Goal: Task Accomplishment & Management: Use online tool/utility

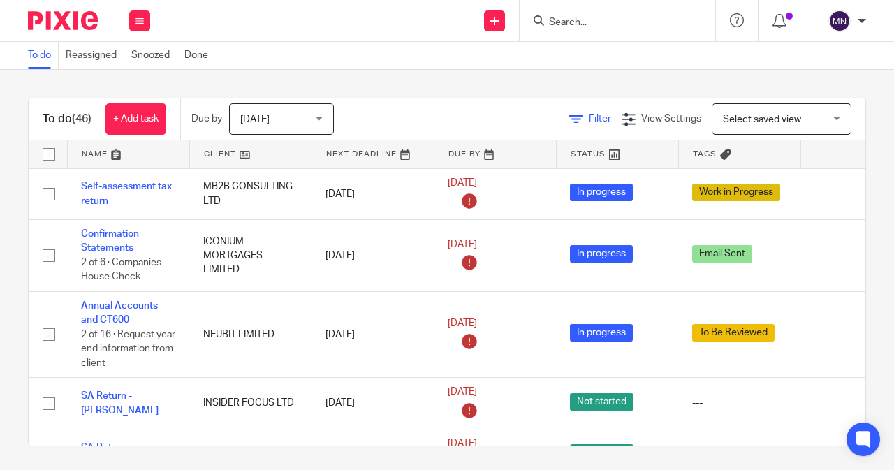
click at [589, 118] on span "Filter" at bounding box center [600, 119] width 22 height 10
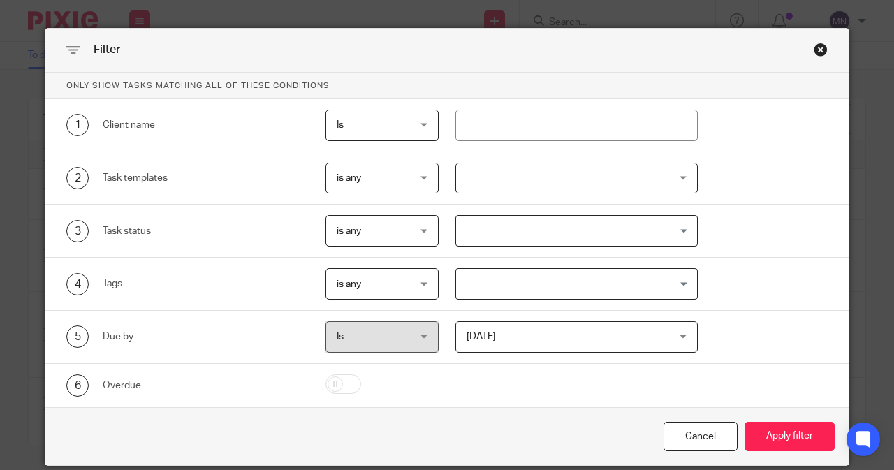
click at [472, 228] on input "Search for option" at bounding box center [573, 231] width 233 height 24
click at [487, 182] on div at bounding box center [576, 178] width 243 height 31
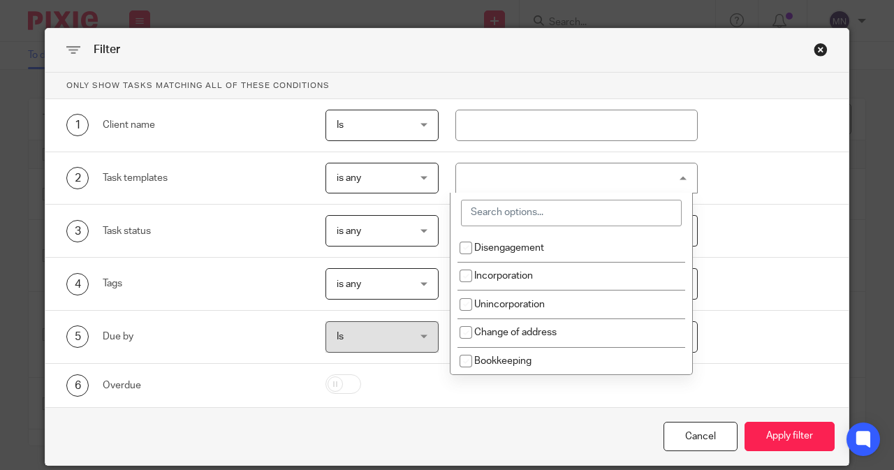
click at [490, 214] on input "search" at bounding box center [571, 213] width 221 height 27
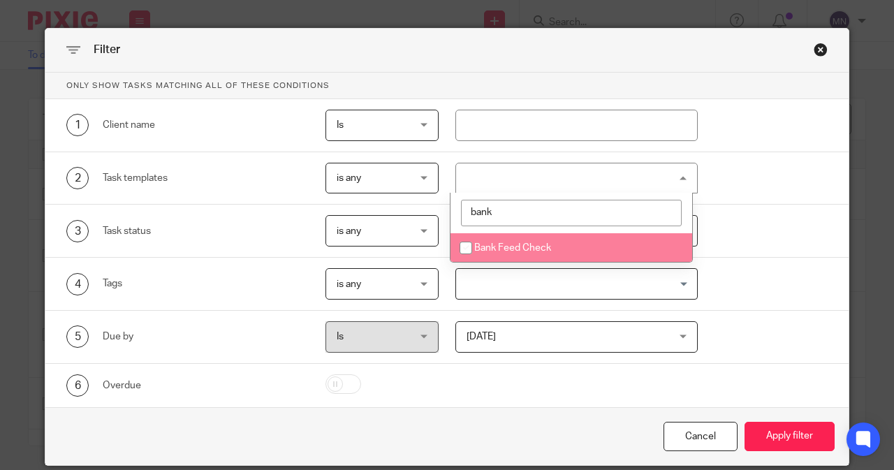
type input "bank"
click at [497, 245] on span "Bank Feed Check" at bounding box center [512, 248] width 77 height 10
checkbox input "true"
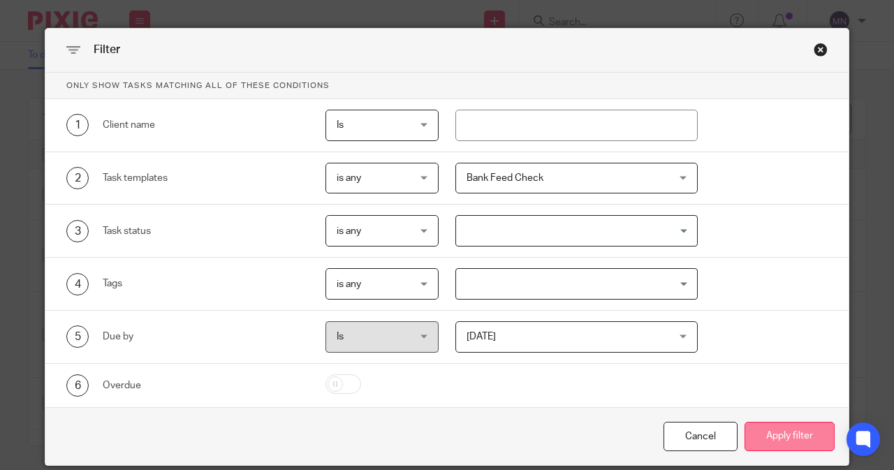
click at [797, 438] on button "Apply filter" at bounding box center [789, 437] width 90 height 30
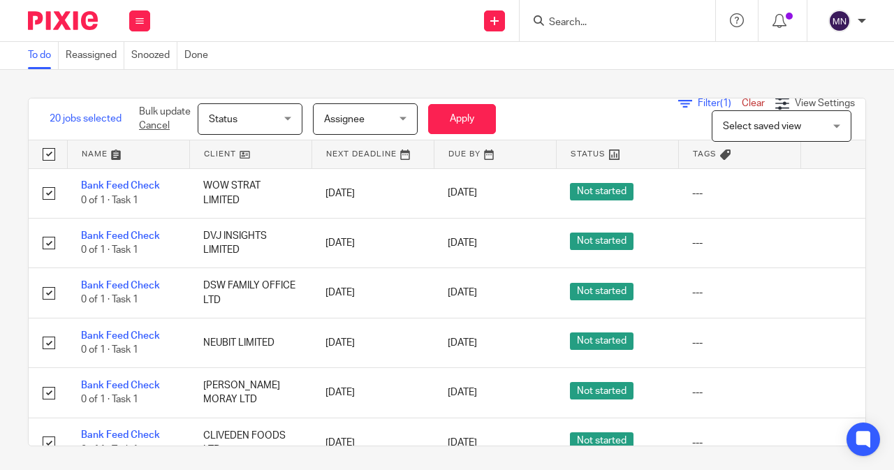
click at [247, 118] on span "Status" at bounding box center [246, 118] width 74 height 29
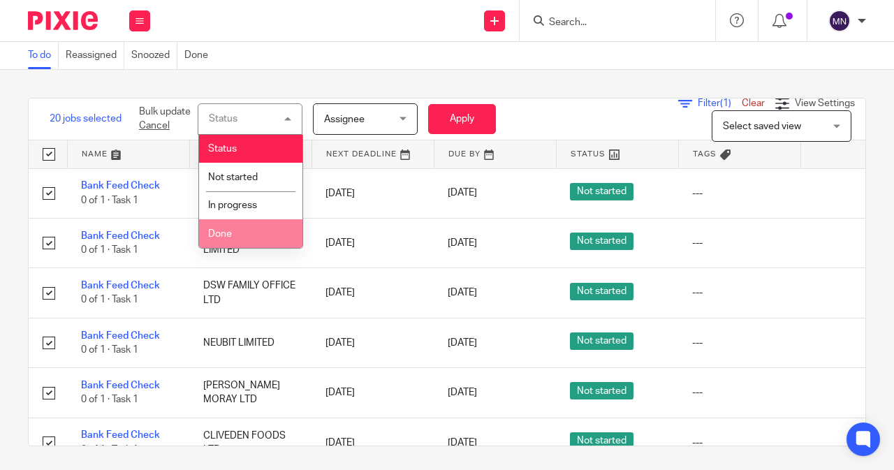
click at [258, 237] on li "Done" at bounding box center [250, 233] width 103 height 29
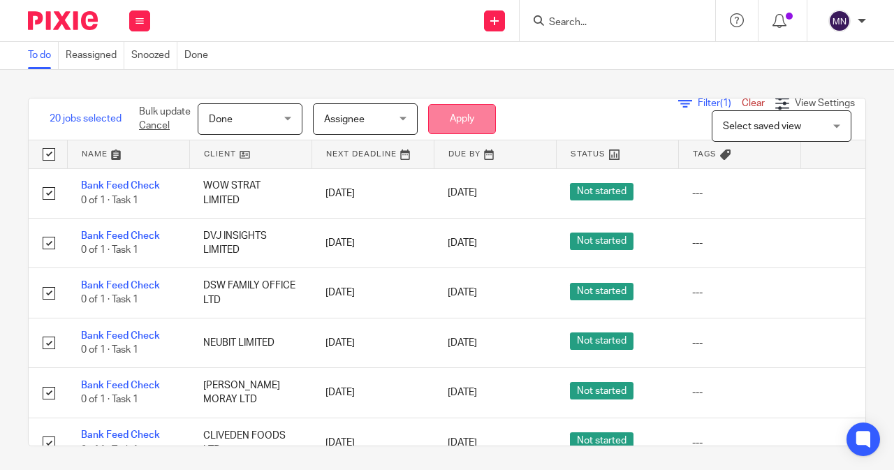
click at [478, 112] on button "Apply" at bounding box center [462, 119] width 68 height 30
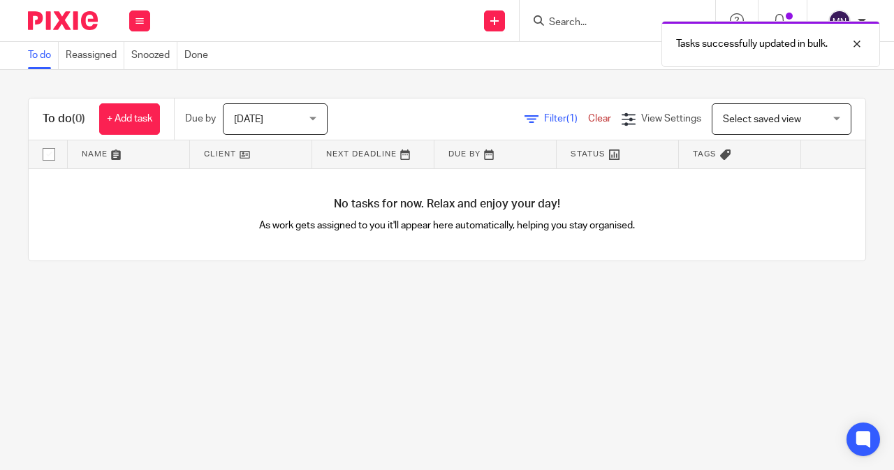
click at [588, 119] on link "Clear" at bounding box center [599, 119] width 23 height 10
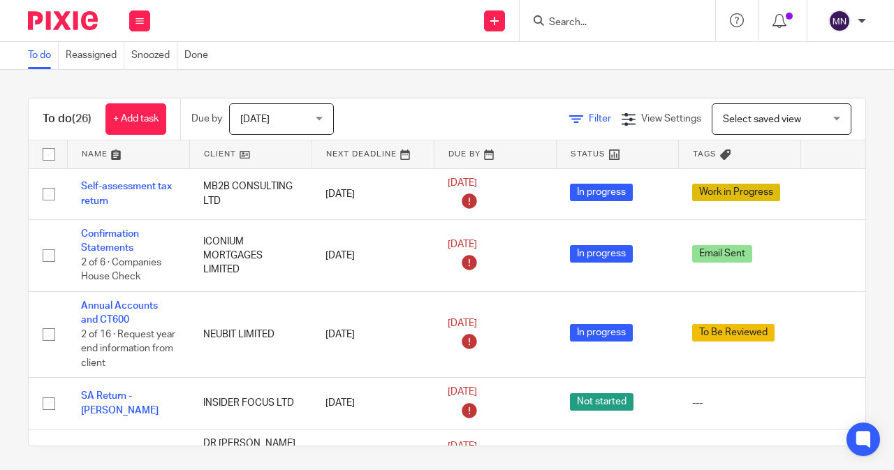
click at [569, 124] on icon at bounding box center [576, 119] width 14 height 14
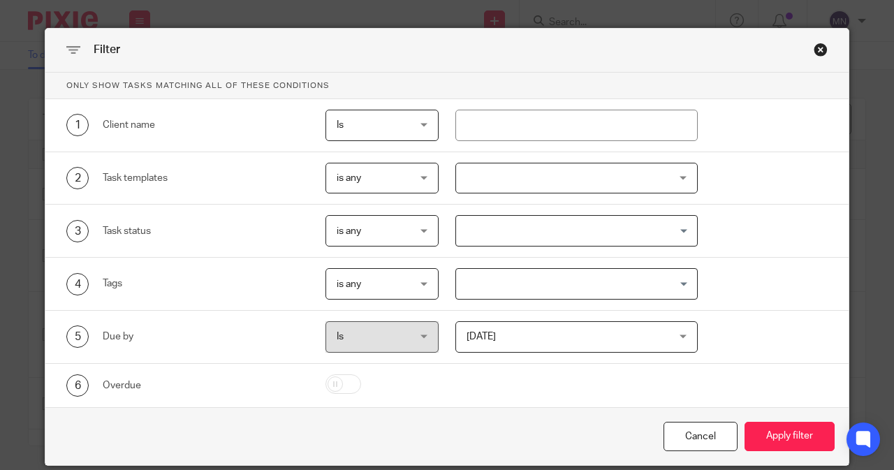
click at [473, 168] on div at bounding box center [576, 178] width 243 height 31
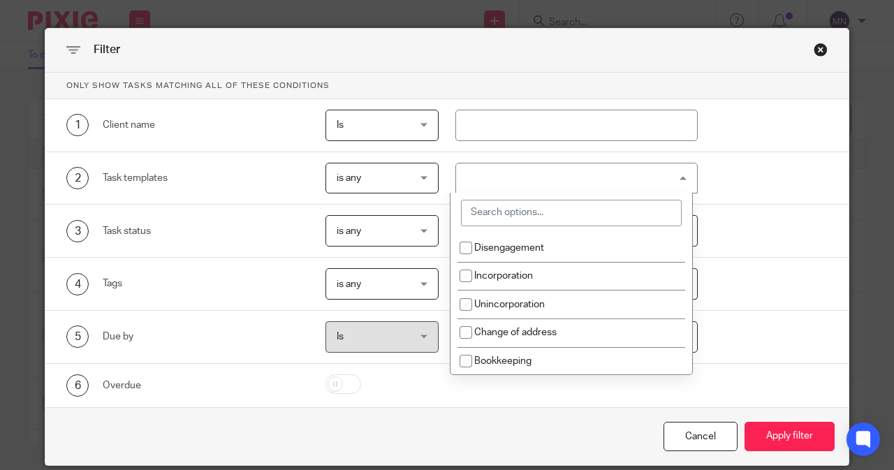
click at [478, 212] on input "search" at bounding box center [571, 213] width 221 height 27
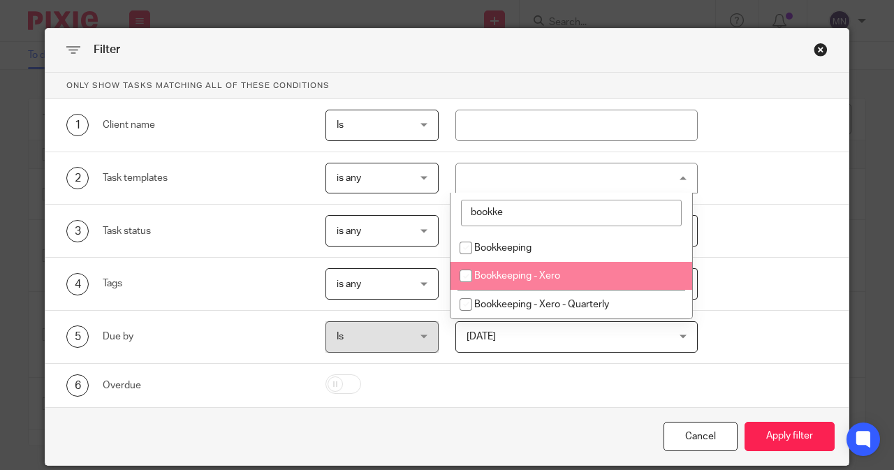
type input "bookke"
click at [501, 273] on span "Bookkeeping - Xero" at bounding box center [517, 276] width 86 height 10
checkbox input "true"
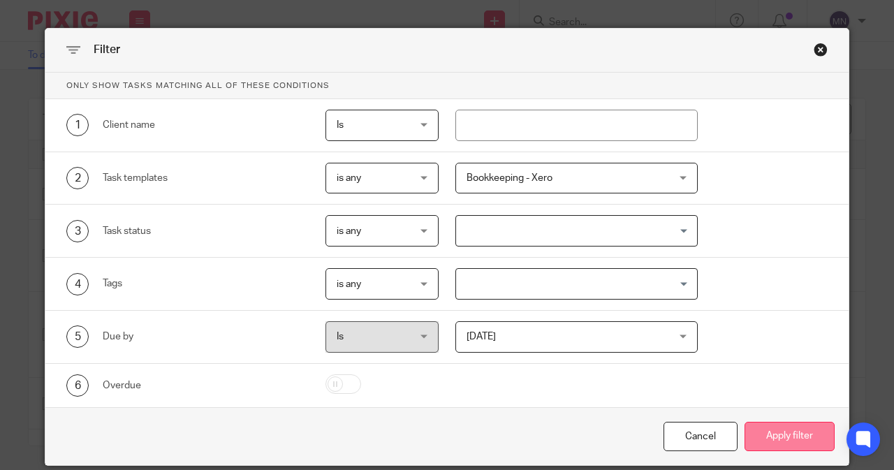
click at [774, 427] on button "Apply filter" at bounding box center [789, 437] width 90 height 30
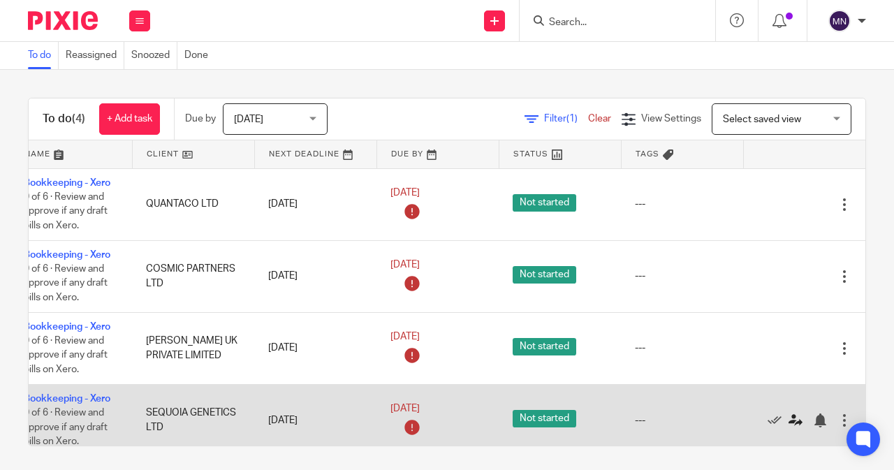
scroll to position [0, 89]
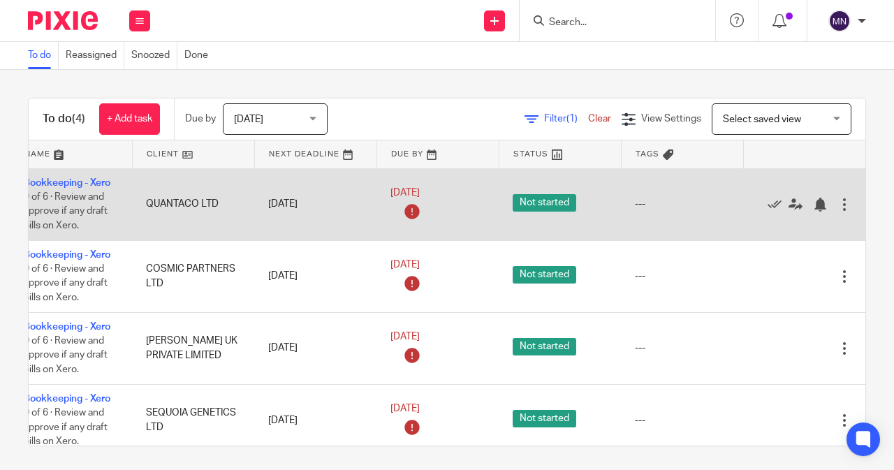
click at [814, 213] on div "Edit task Delete" at bounding box center [804, 203] width 94 height 35
click at [837, 199] on div at bounding box center [844, 205] width 14 height 14
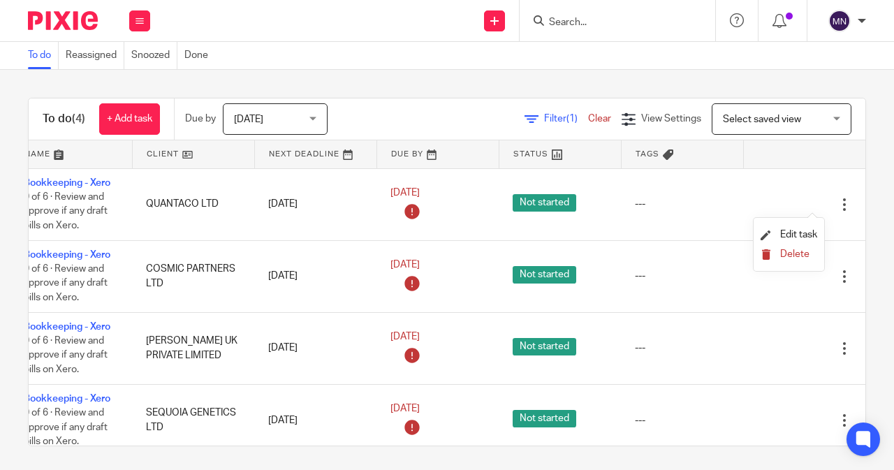
click at [795, 255] on span "Delete" at bounding box center [794, 254] width 29 height 10
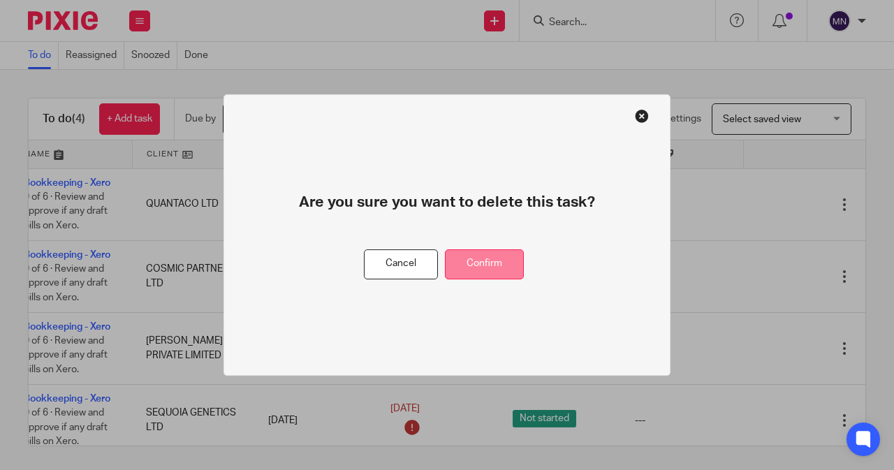
click at [501, 263] on button "Confirm" at bounding box center [484, 264] width 79 height 30
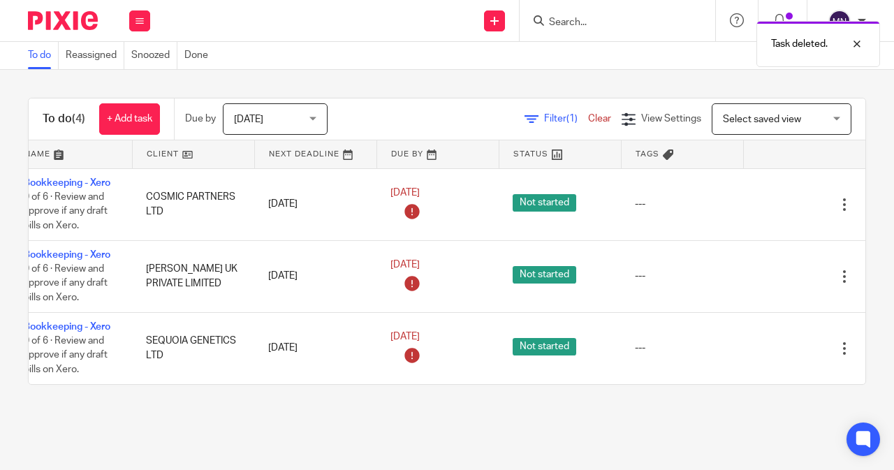
scroll to position [0, 0]
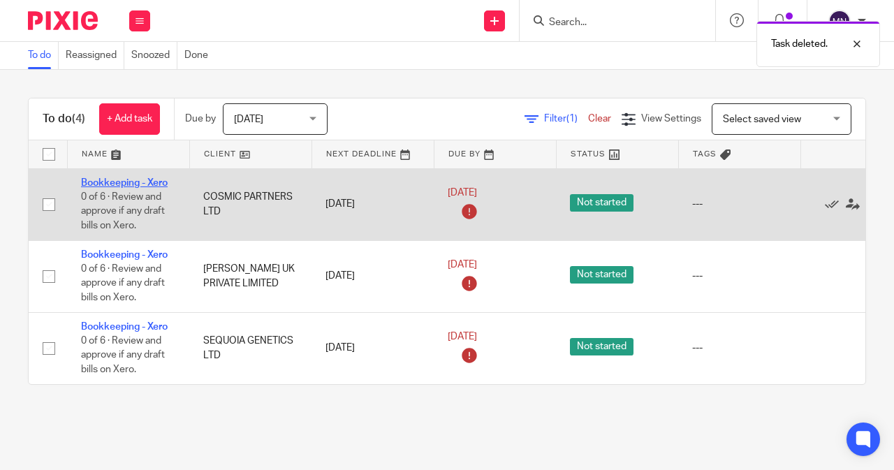
click at [156, 182] on link "Bookkeeping - Xero" at bounding box center [124, 183] width 87 height 10
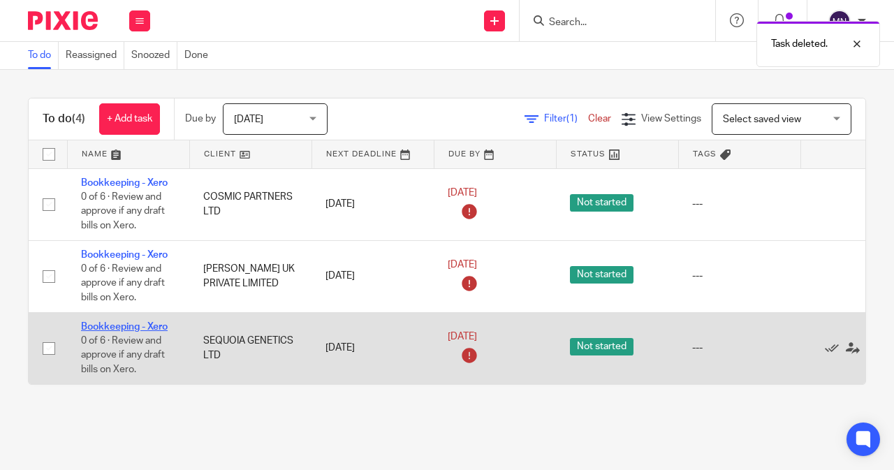
click at [142, 329] on link "Bookkeeping - Xero" at bounding box center [124, 327] width 87 height 10
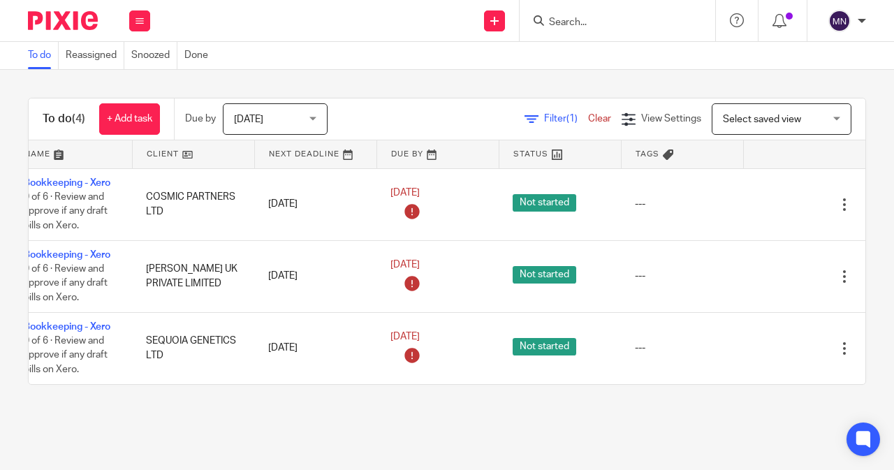
scroll to position [0, 78]
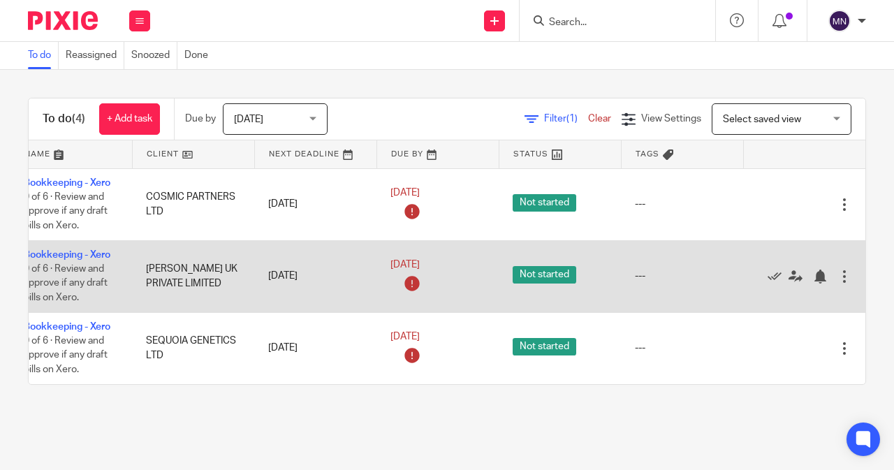
click at [837, 270] on div at bounding box center [844, 277] width 14 height 14
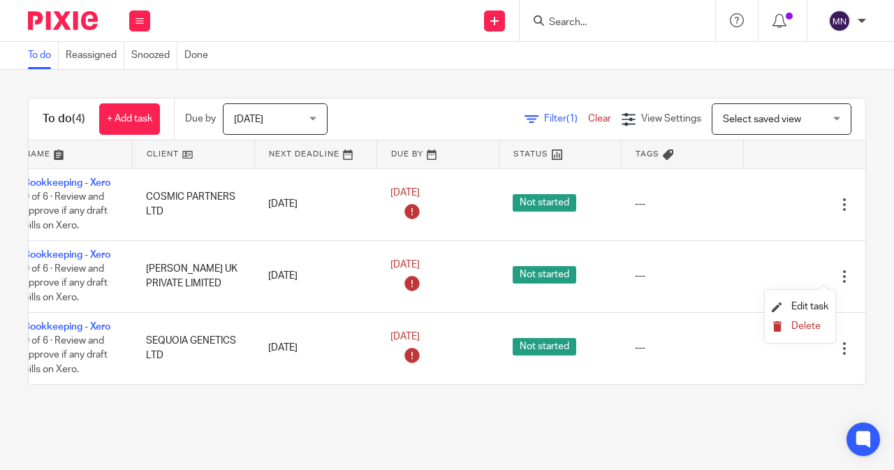
click at [799, 330] on span "Delete" at bounding box center [805, 326] width 29 height 10
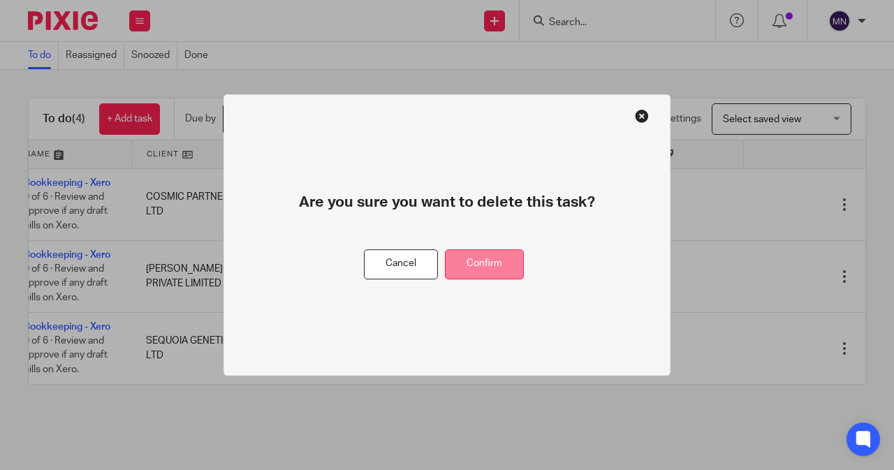
click at [516, 263] on button "Confirm" at bounding box center [484, 264] width 79 height 30
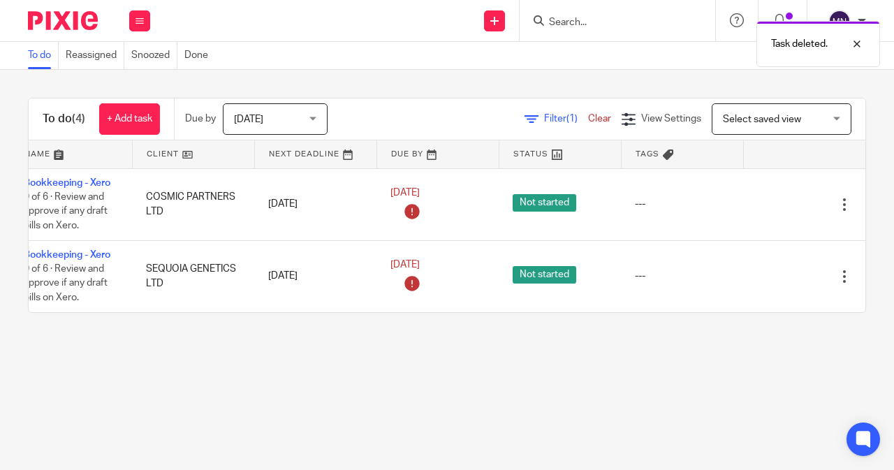
scroll to position [0, 0]
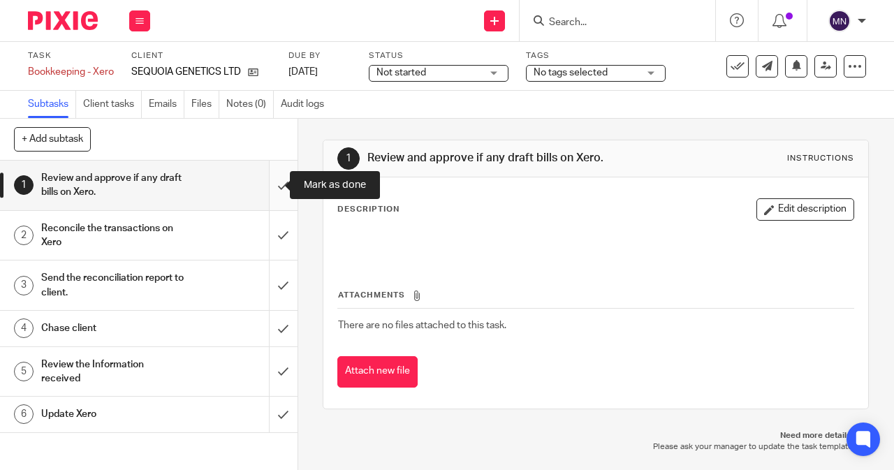
click at [257, 196] on input "submit" at bounding box center [148, 186] width 297 height 50
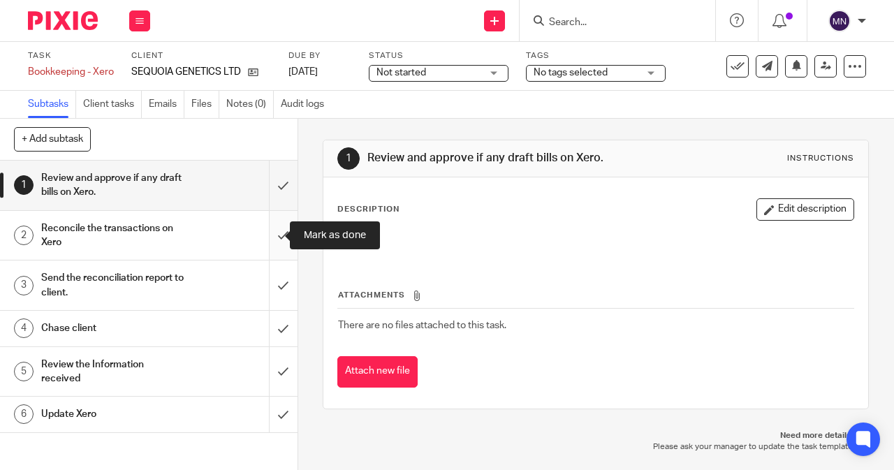
click at [270, 231] on input "submit" at bounding box center [148, 236] width 297 height 50
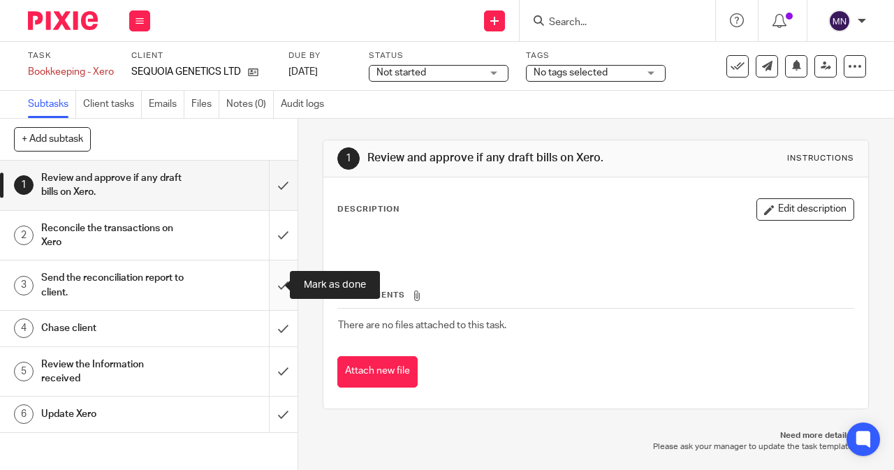
click at [279, 273] on input "submit" at bounding box center [148, 285] width 297 height 50
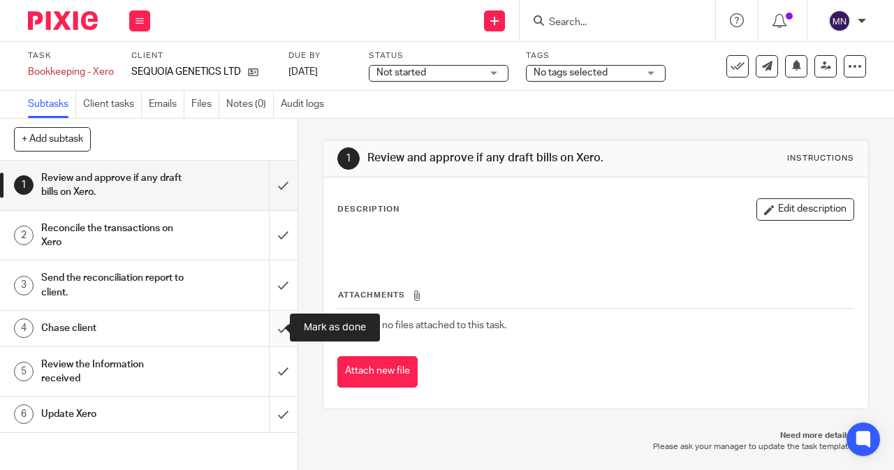
click at [280, 332] on input "submit" at bounding box center [148, 328] width 297 height 35
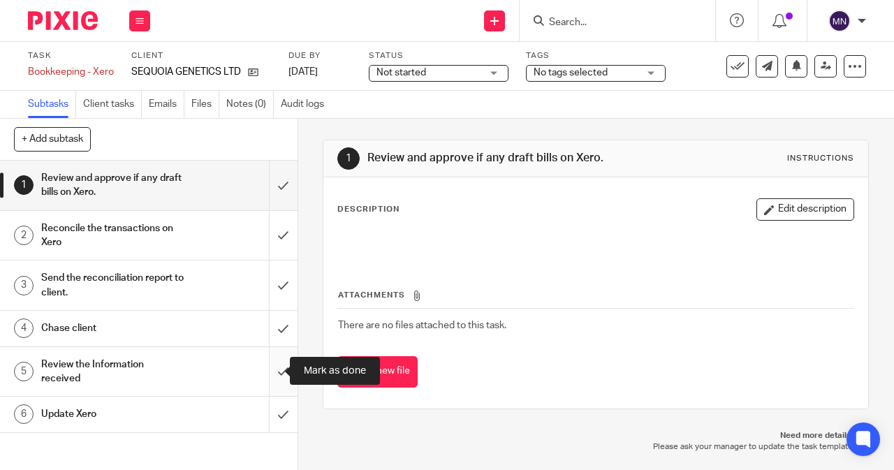
click at [262, 370] on input "submit" at bounding box center [148, 372] width 297 height 50
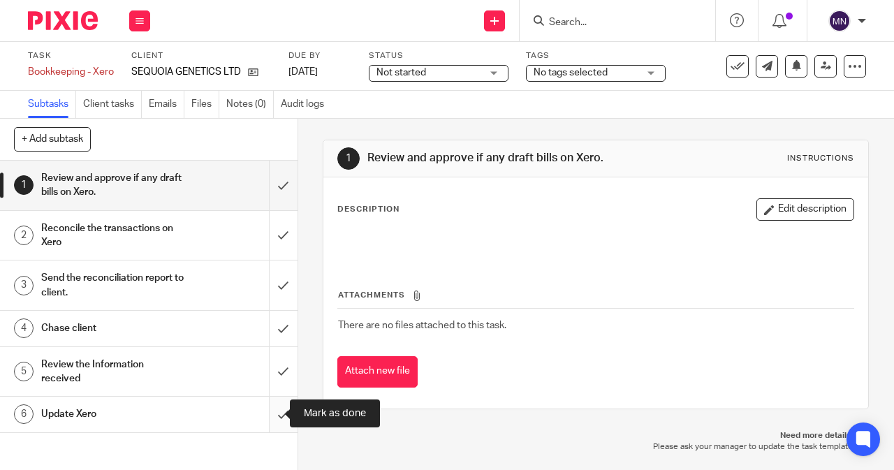
click at [261, 413] on input "submit" at bounding box center [148, 414] width 297 height 35
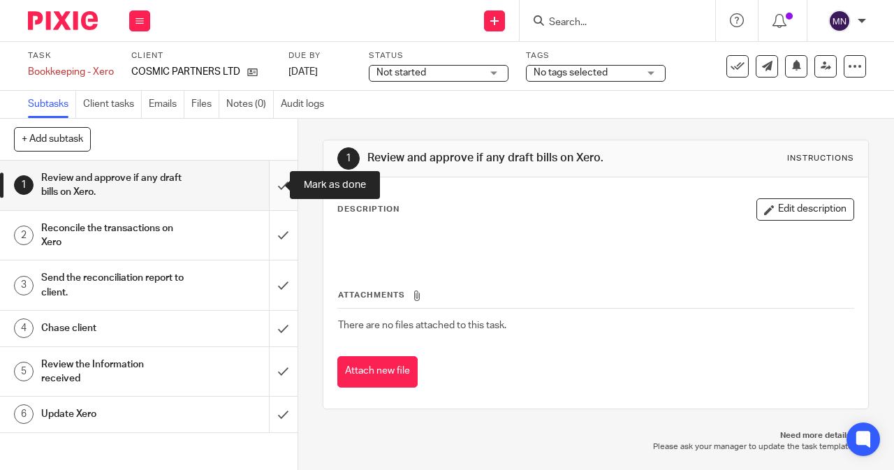
click at [265, 184] on input "submit" at bounding box center [148, 186] width 297 height 50
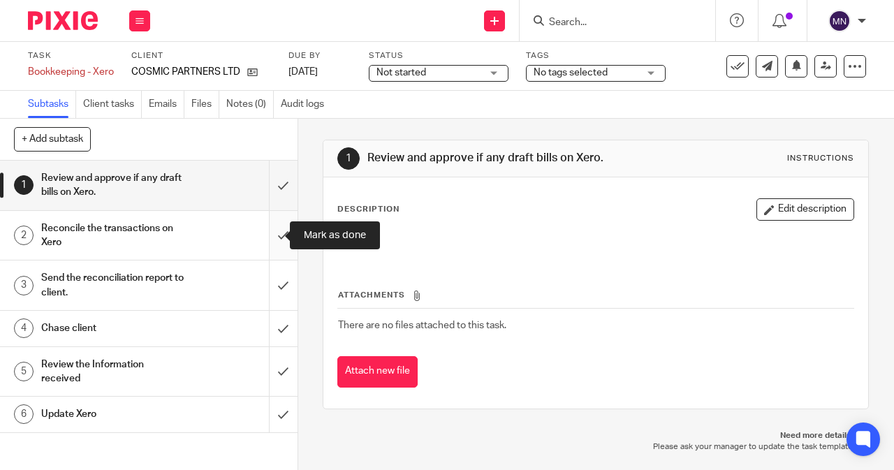
click at [271, 234] on input "submit" at bounding box center [148, 236] width 297 height 50
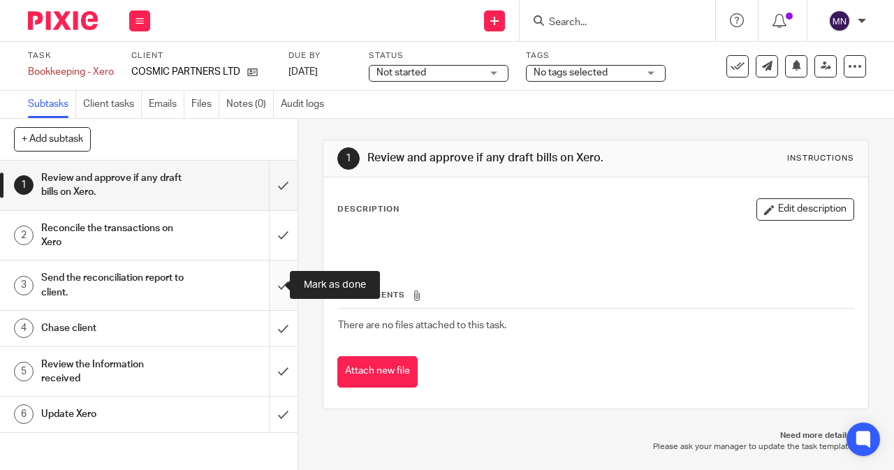
click at [274, 281] on input "submit" at bounding box center [148, 285] width 297 height 50
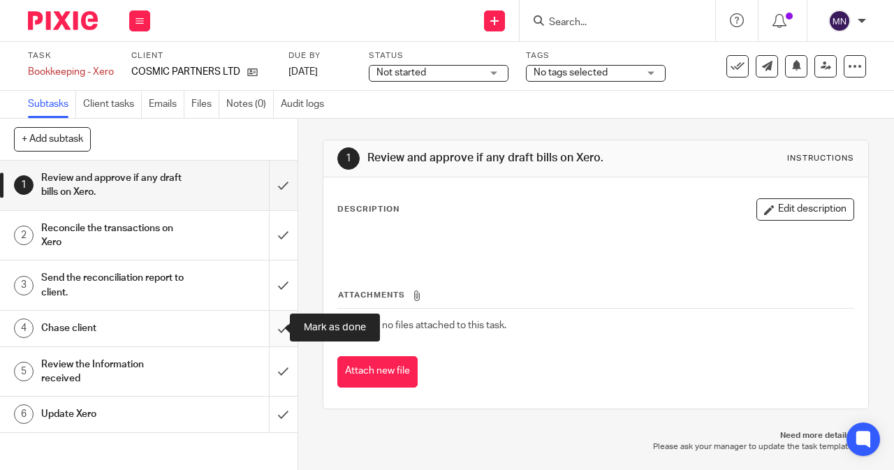
click at [271, 327] on input "submit" at bounding box center [148, 328] width 297 height 35
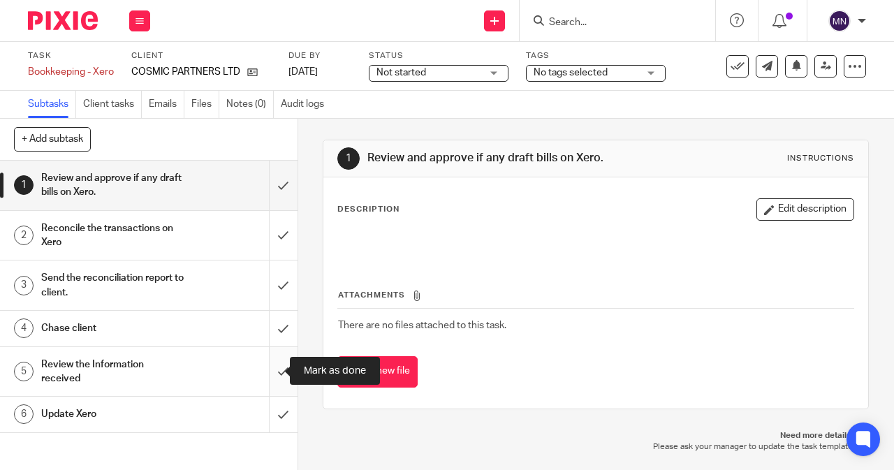
drag, startPoint x: 268, startPoint y: 368, endPoint x: 268, endPoint y: 390, distance: 22.3
click at [268, 369] on input "submit" at bounding box center [148, 372] width 297 height 50
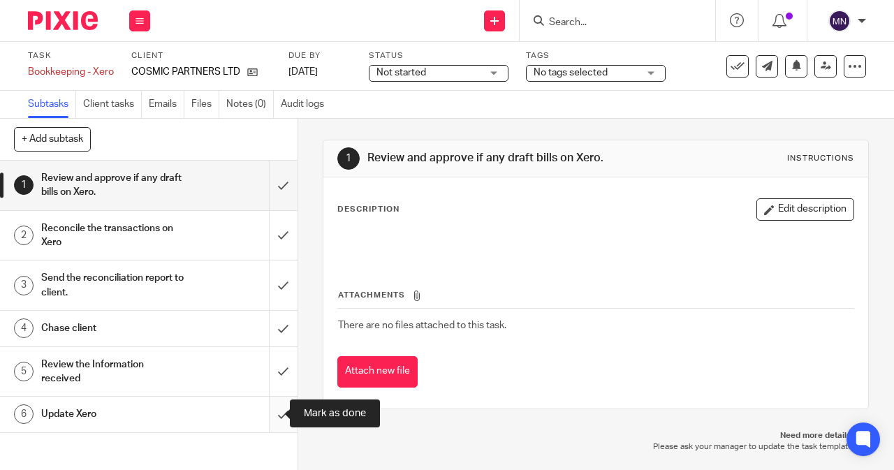
click at [270, 411] on input "submit" at bounding box center [148, 414] width 297 height 35
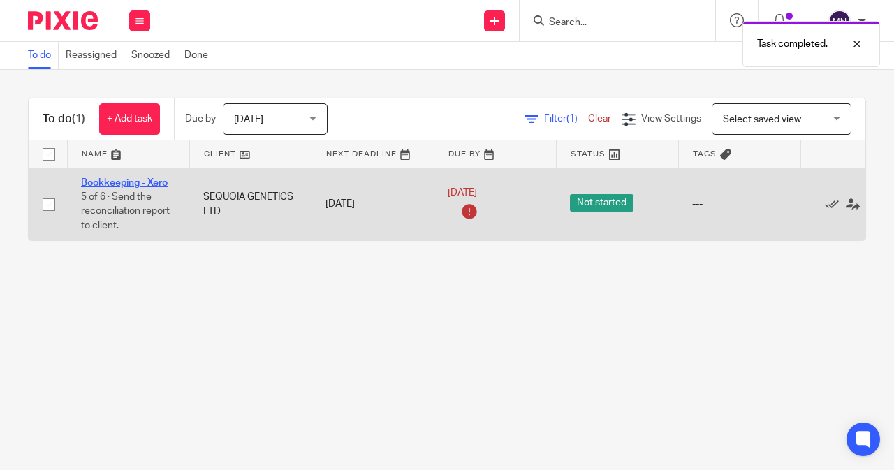
click at [126, 177] on td "Bookkeeping - Xero 5 of 6 · Send the reconciliation report to client." at bounding box center [128, 204] width 122 height 72
click at [157, 182] on link "Bookkeeping - Xero" at bounding box center [124, 183] width 87 height 10
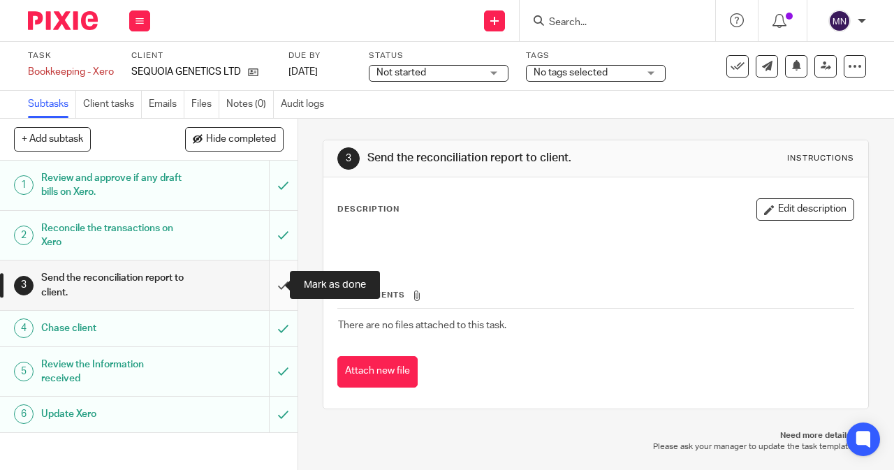
click at [274, 286] on input "submit" at bounding box center [148, 285] width 297 height 50
